Goal: Task Accomplishment & Management: Use online tool/utility

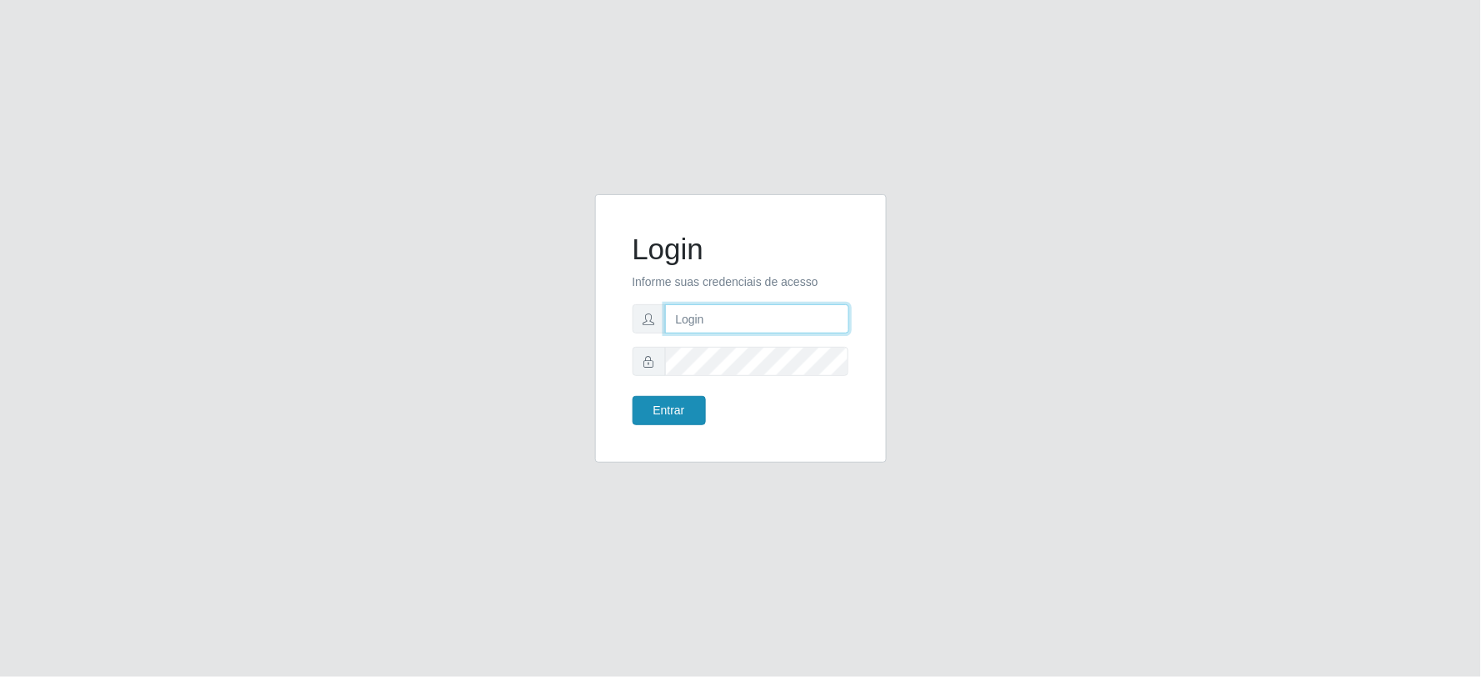
type input "[EMAIL_ADDRESS][DOMAIN_NAME]"
click at [683, 403] on button "Entrar" at bounding box center [668, 410] width 73 height 29
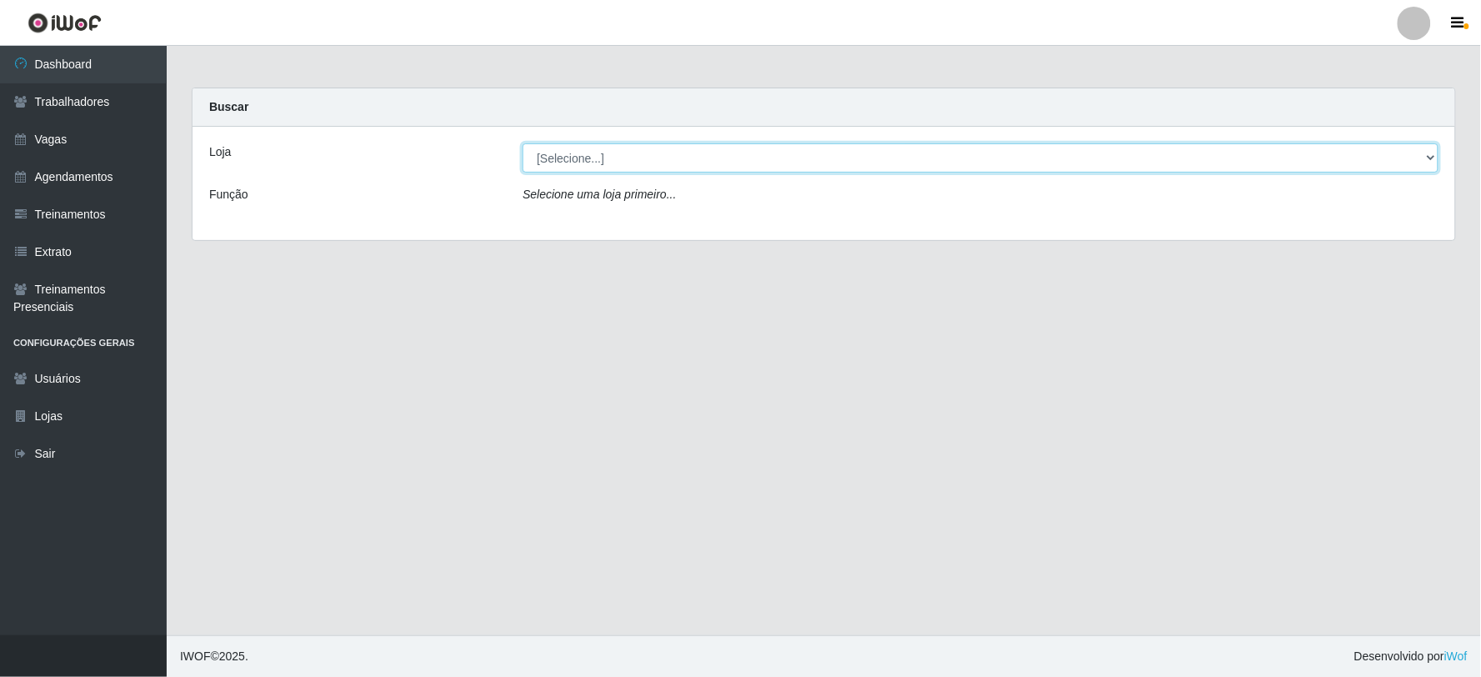
click at [605, 162] on select "[Selecione...] SuperFácil Atacado - Vale do Sol" at bounding box center [980, 157] width 916 height 29
select select "502"
click at [522, 143] on select "[Selecione...] SuperFácil Atacado - Vale do Sol" at bounding box center [980, 157] width 916 height 29
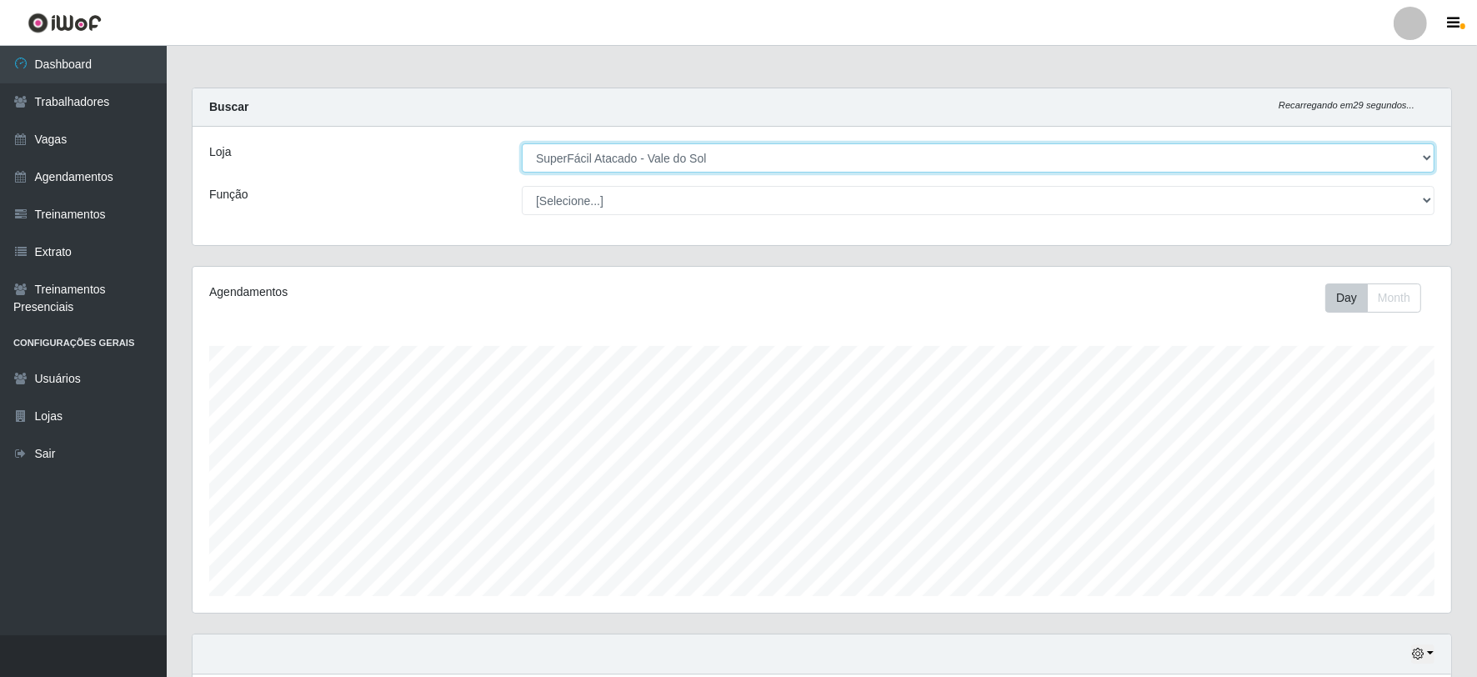
scroll to position [345, 1258]
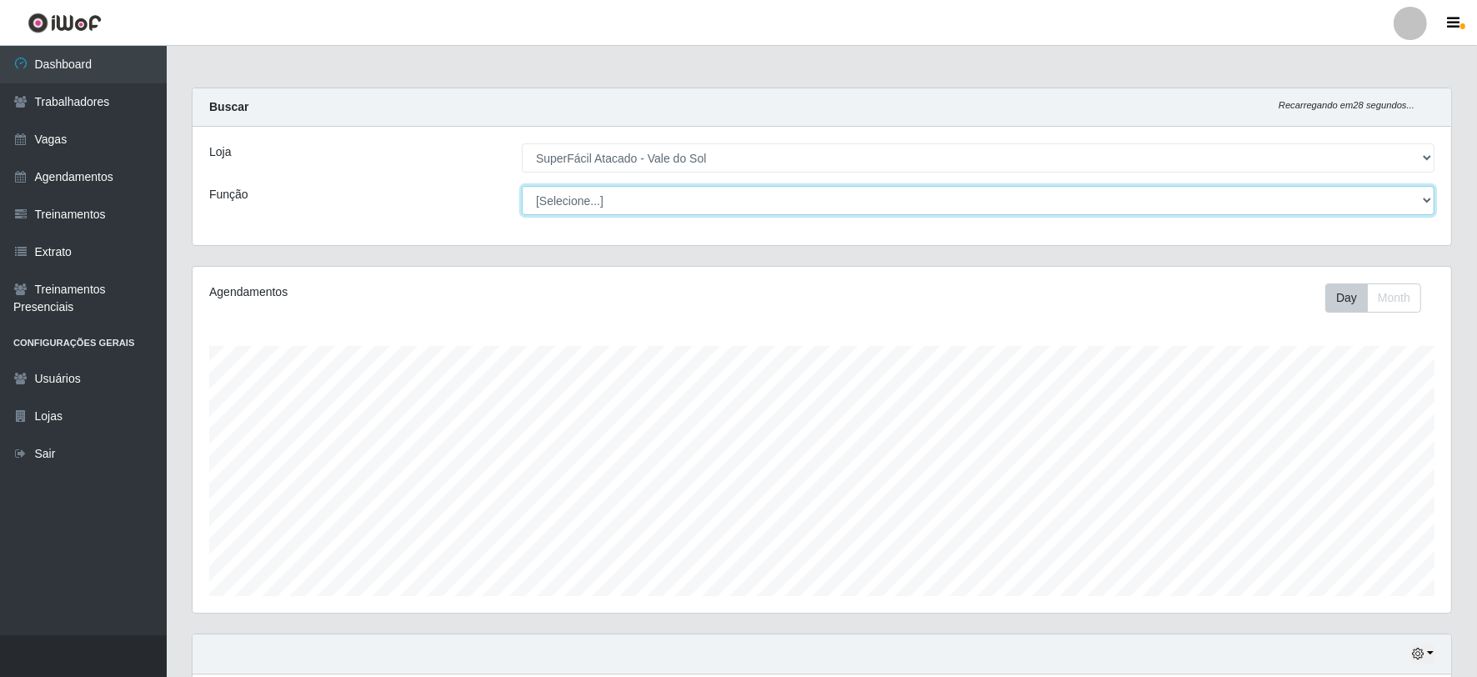
click at [567, 192] on select "[Selecione...] Embalador Embalador + Embalador ++ Operador de Caixa Operador de…" at bounding box center [978, 200] width 912 height 29
click at [568, 196] on select "[Selecione...] Embalador Embalador + Embalador ++ Operador de Caixa Operador de…" at bounding box center [978, 200] width 912 height 29
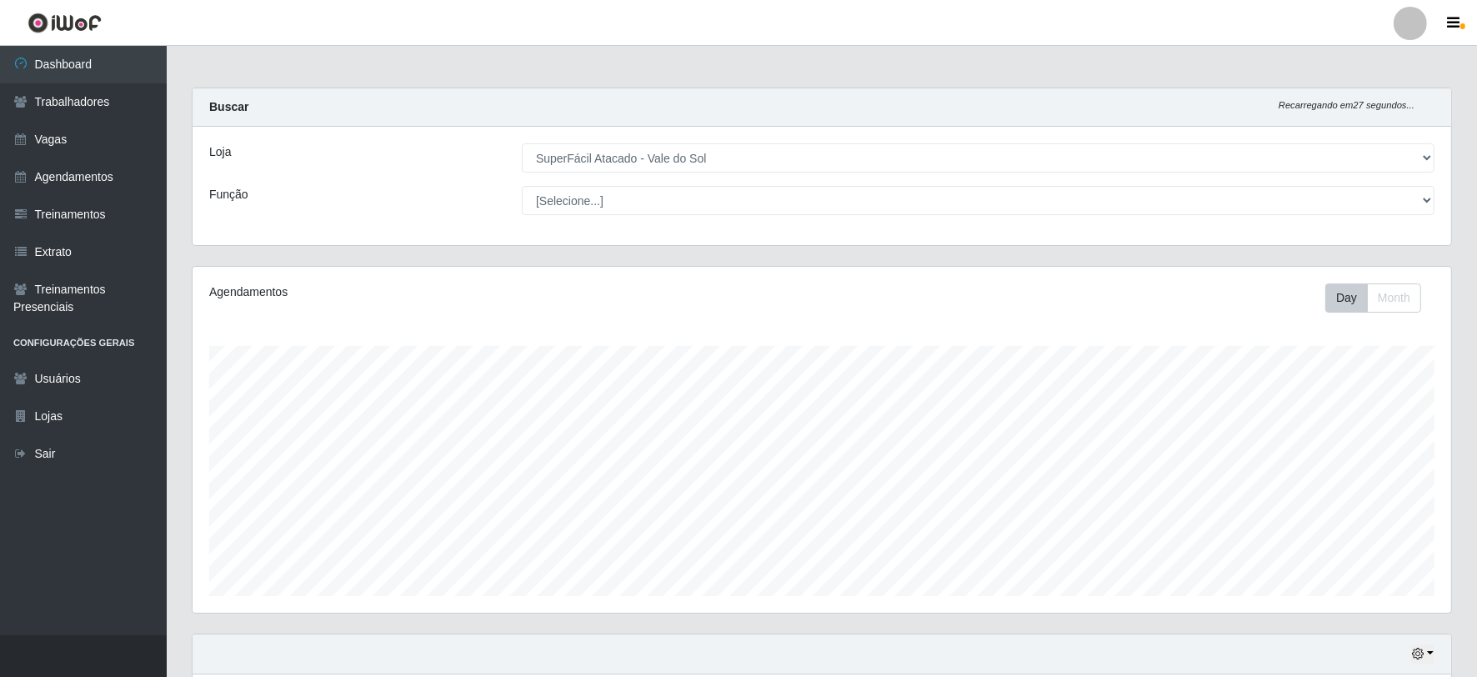
click at [410, 195] on div "Função" at bounding box center [353, 200] width 312 height 29
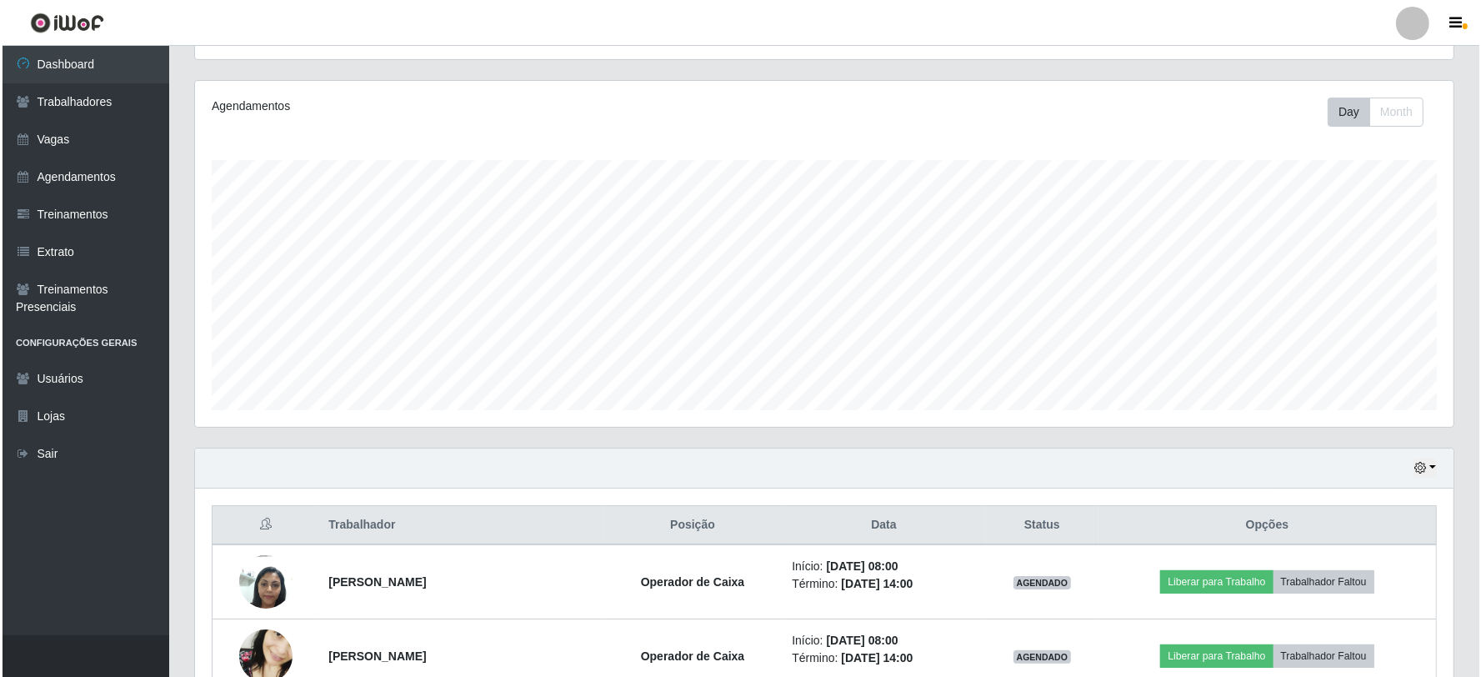
scroll to position [430, 0]
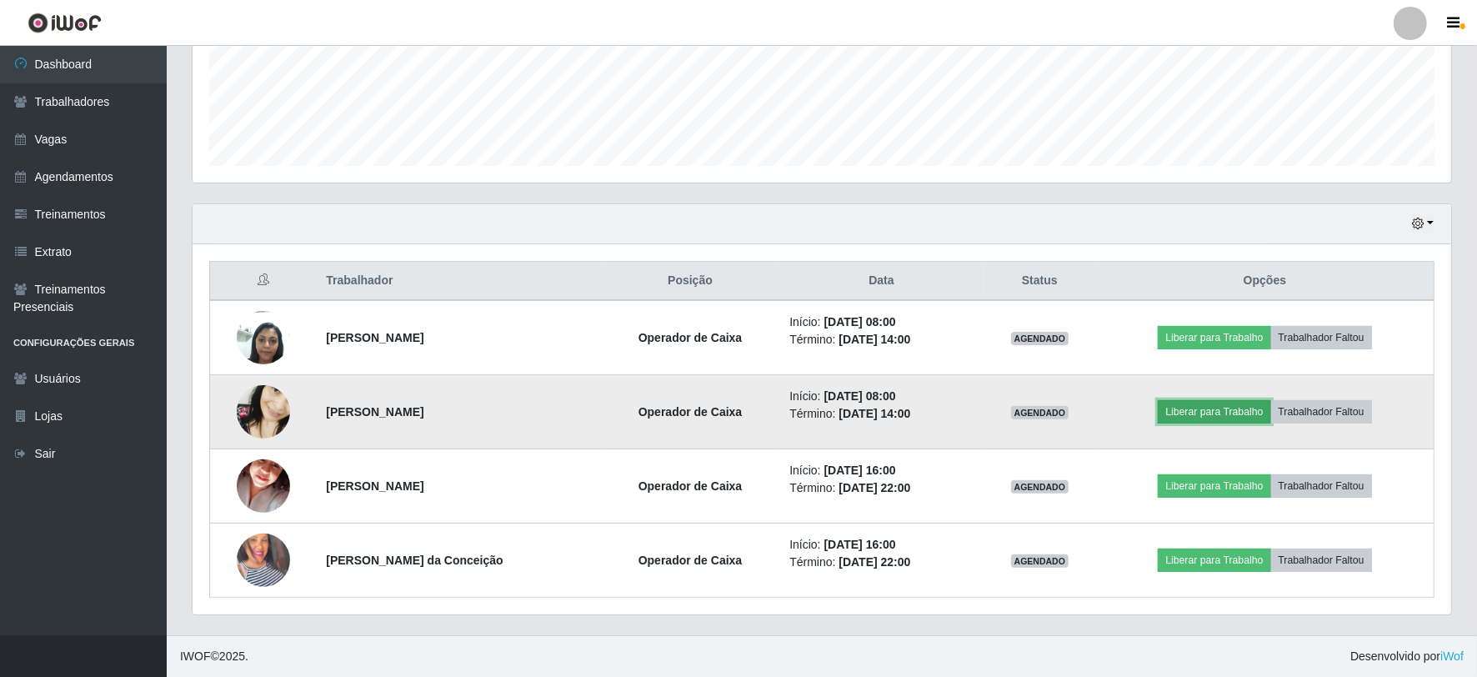
click at [1212, 407] on button "Liberar para Trabalho" at bounding box center [1213, 411] width 112 height 23
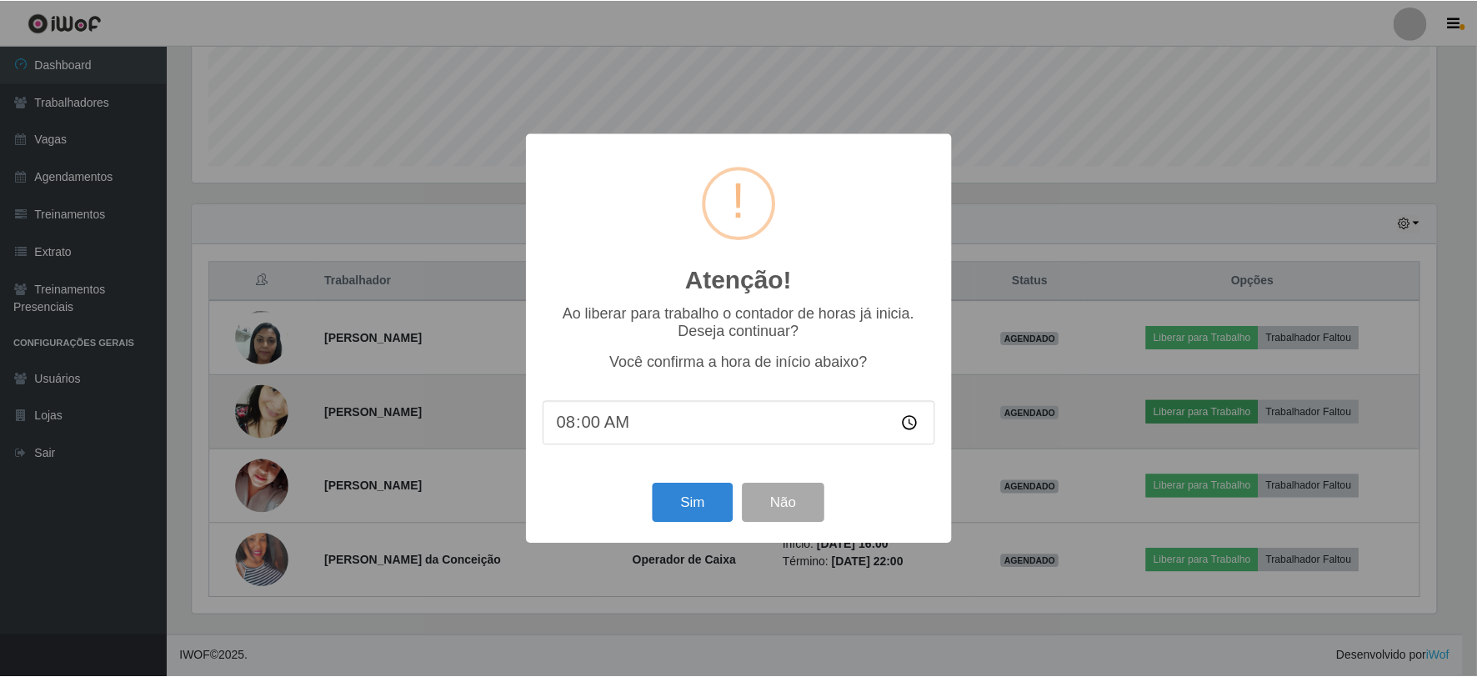
scroll to position [345, 1247]
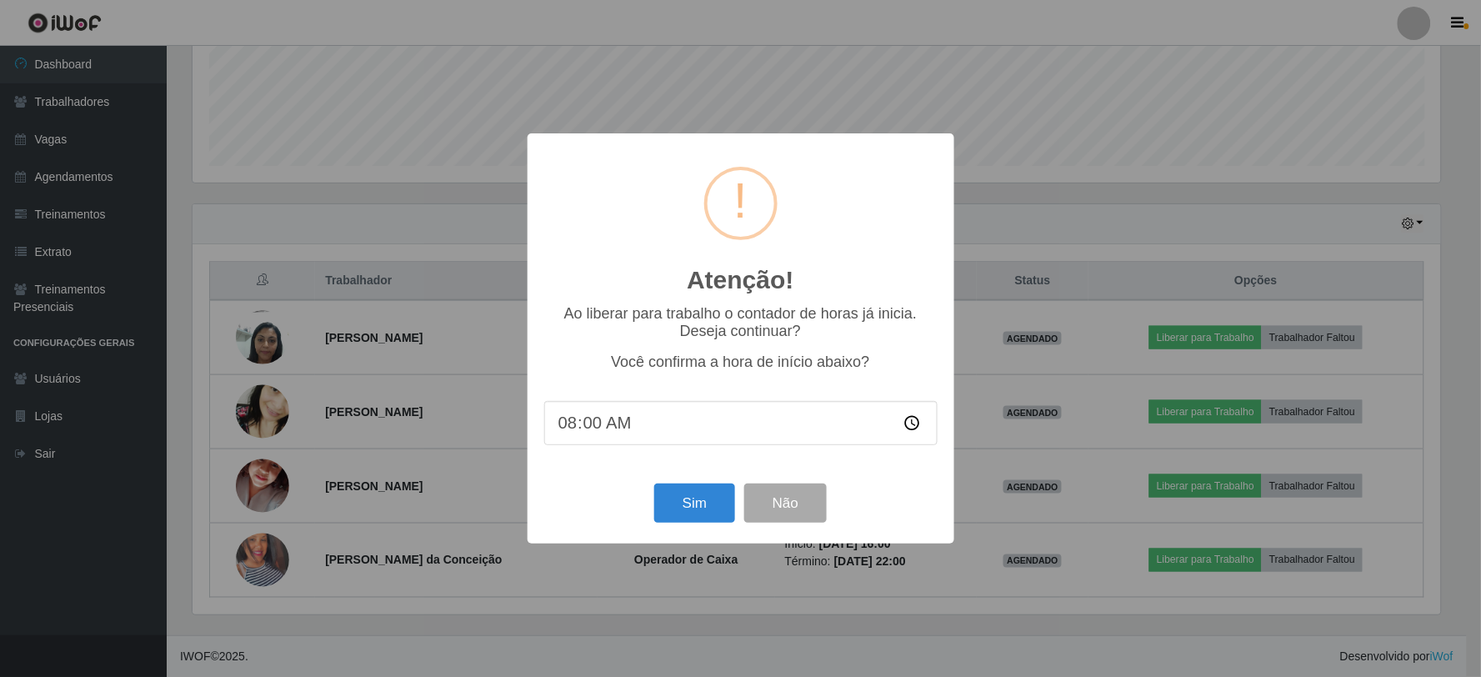
click at [586, 429] on input "08:00" at bounding box center [740, 423] width 393 height 44
type input "08:02"
click at [719, 515] on button "Sim" at bounding box center [694, 502] width 81 height 39
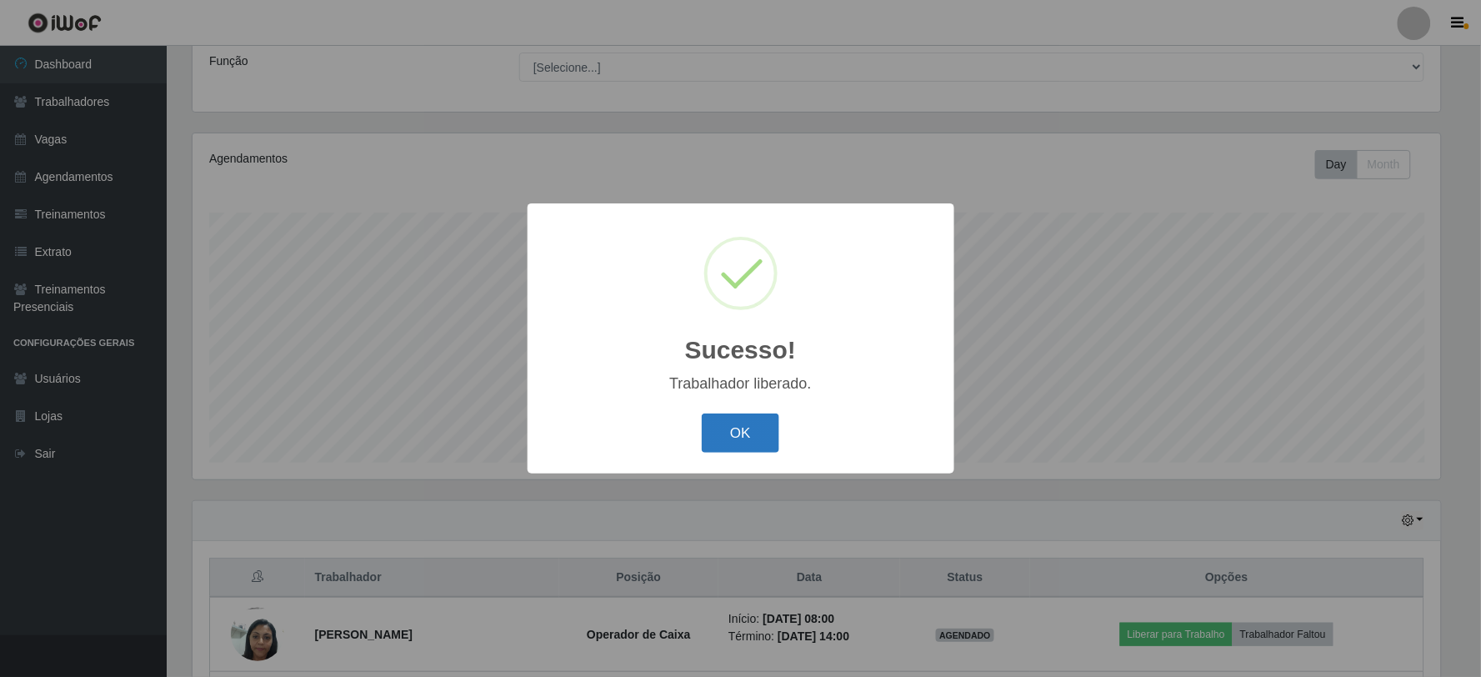
click at [748, 452] on button "OK" at bounding box center [740, 432] width 77 height 39
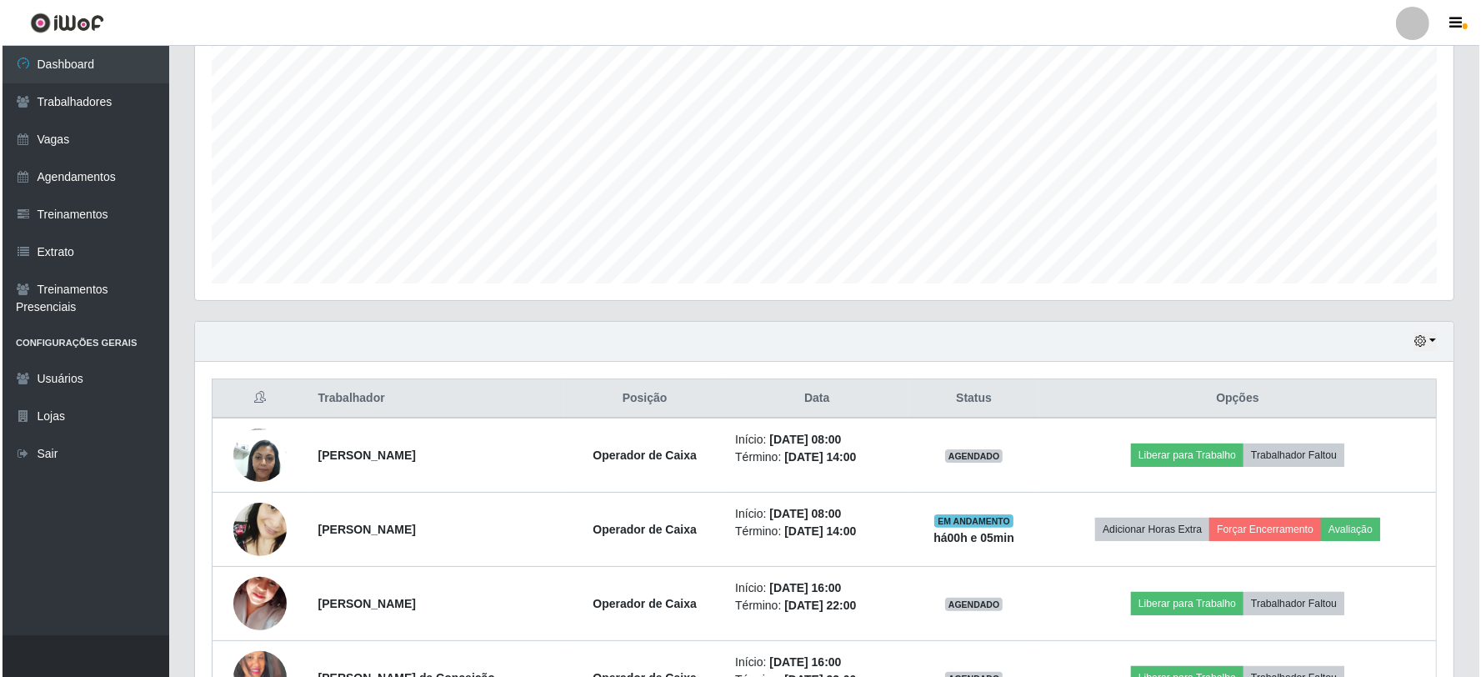
scroll to position [318, 0]
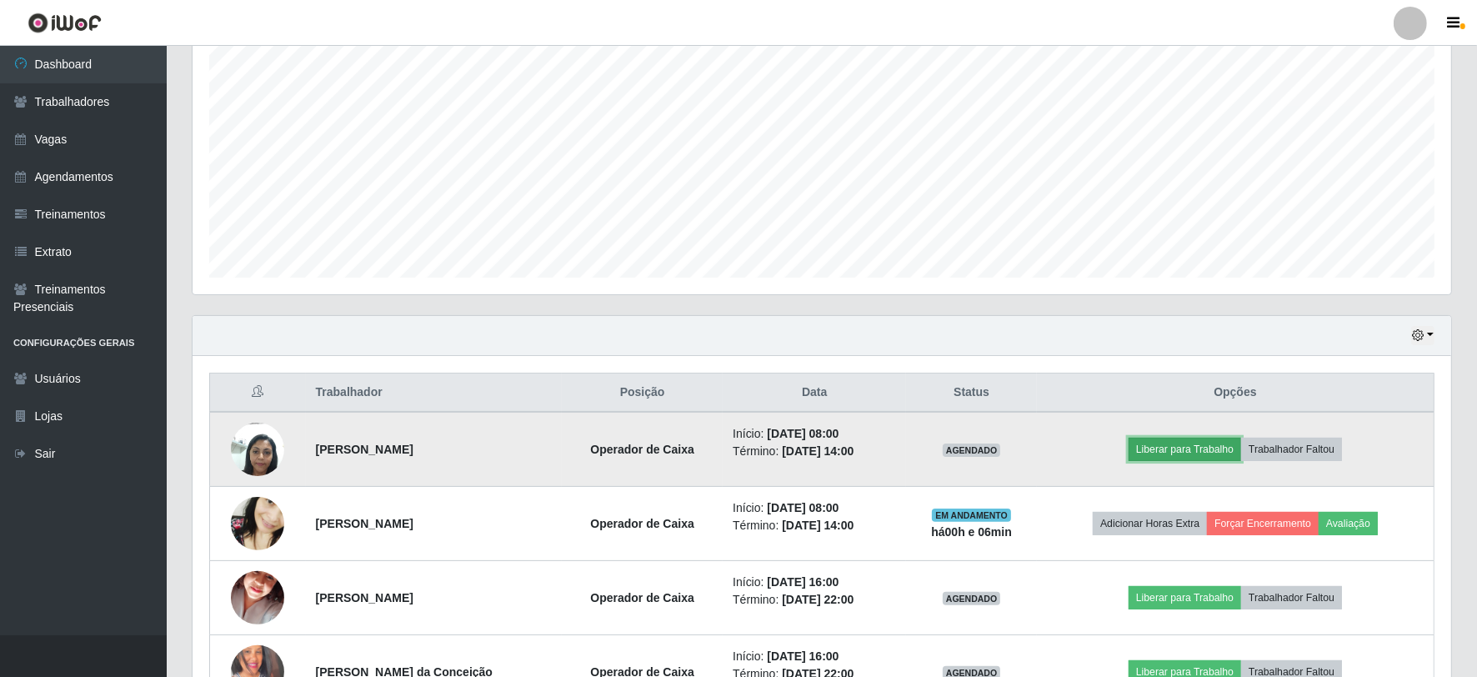
click at [1186, 453] on button "Liberar para Trabalho" at bounding box center [1184, 448] width 112 height 23
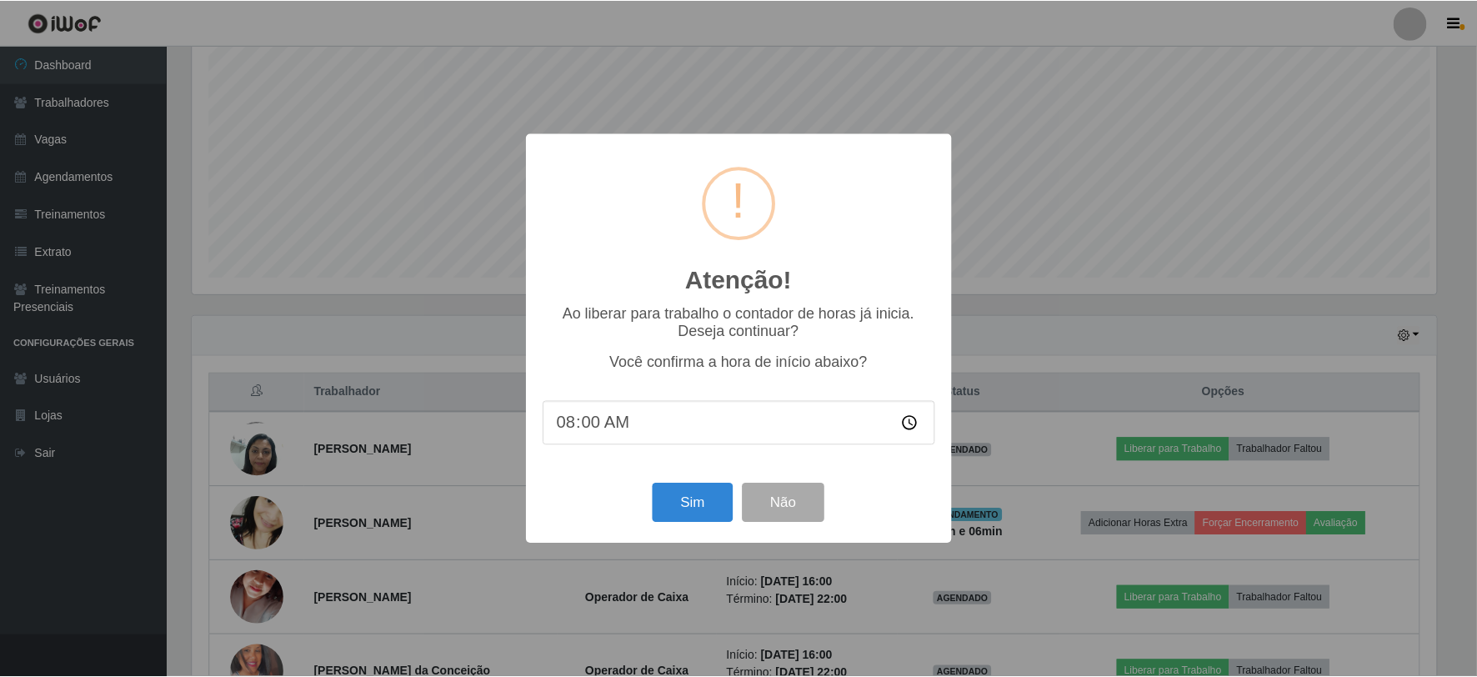
scroll to position [345, 1247]
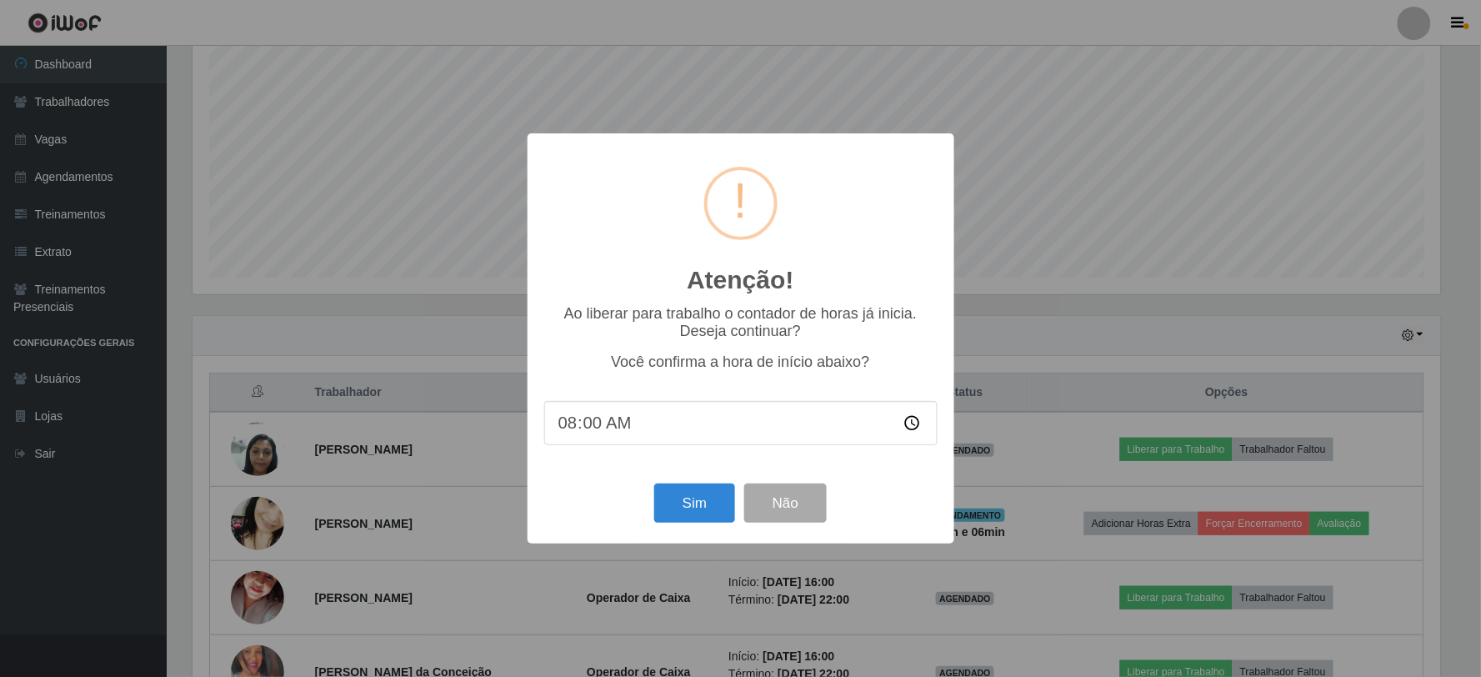
click at [588, 434] on input "08:00" at bounding box center [740, 423] width 393 height 44
type input "08:03"
click at [703, 500] on button "Sim" at bounding box center [694, 502] width 81 height 39
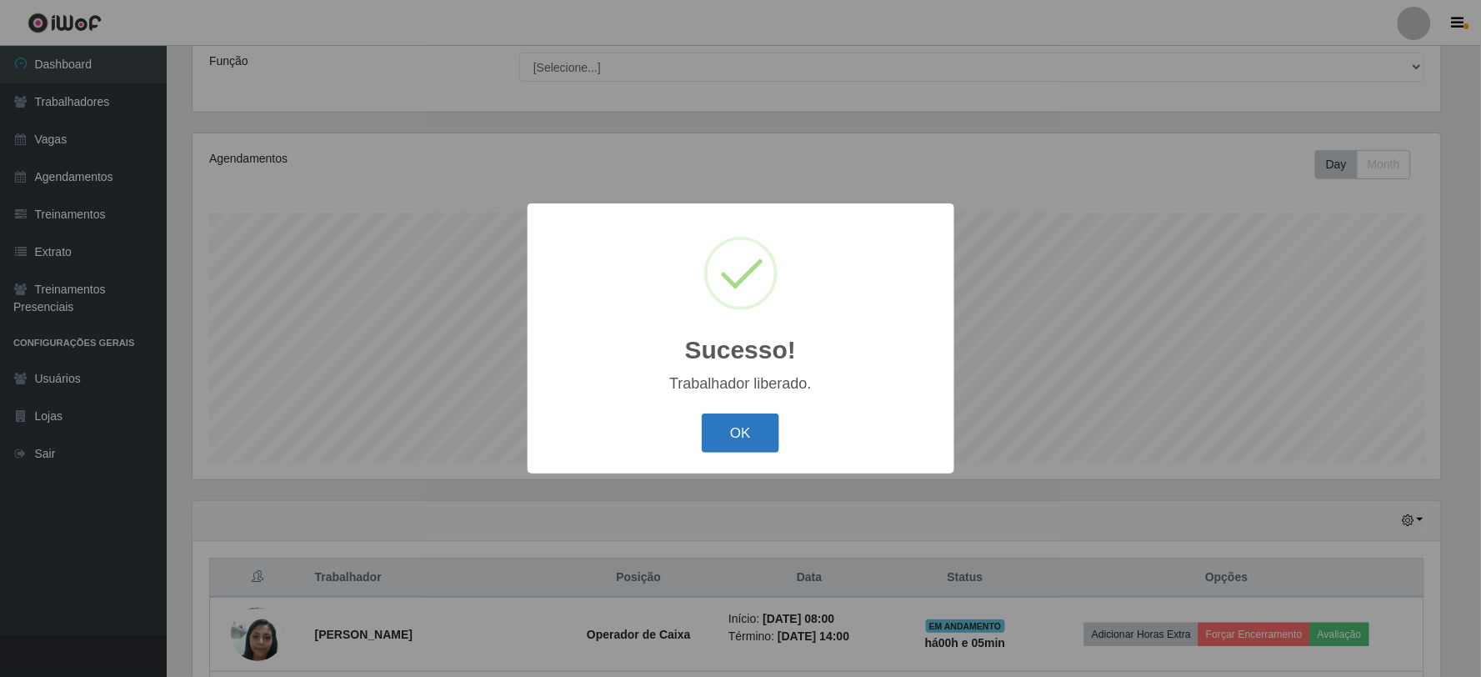
click at [737, 444] on button "OK" at bounding box center [740, 432] width 77 height 39
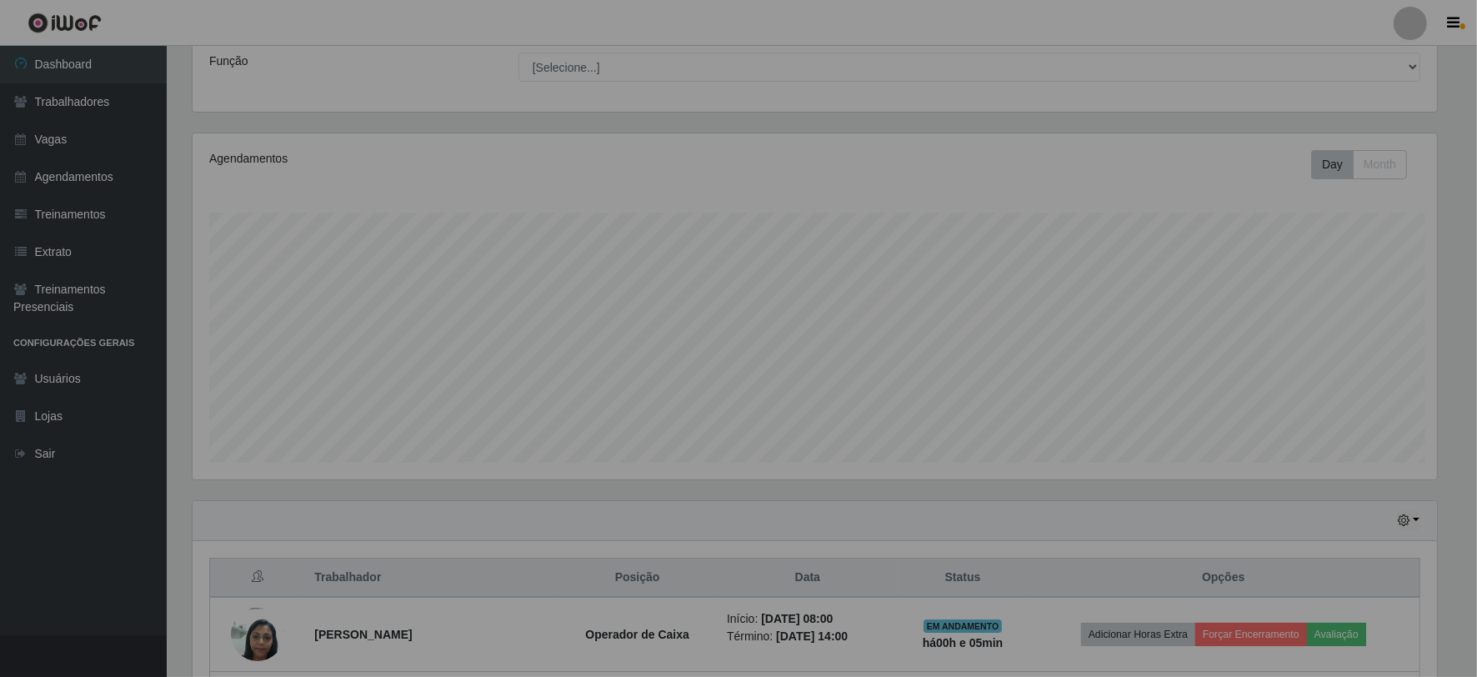
scroll to position [345, 1258]
